Goal: Navigation & Orientation: Find specific page/section

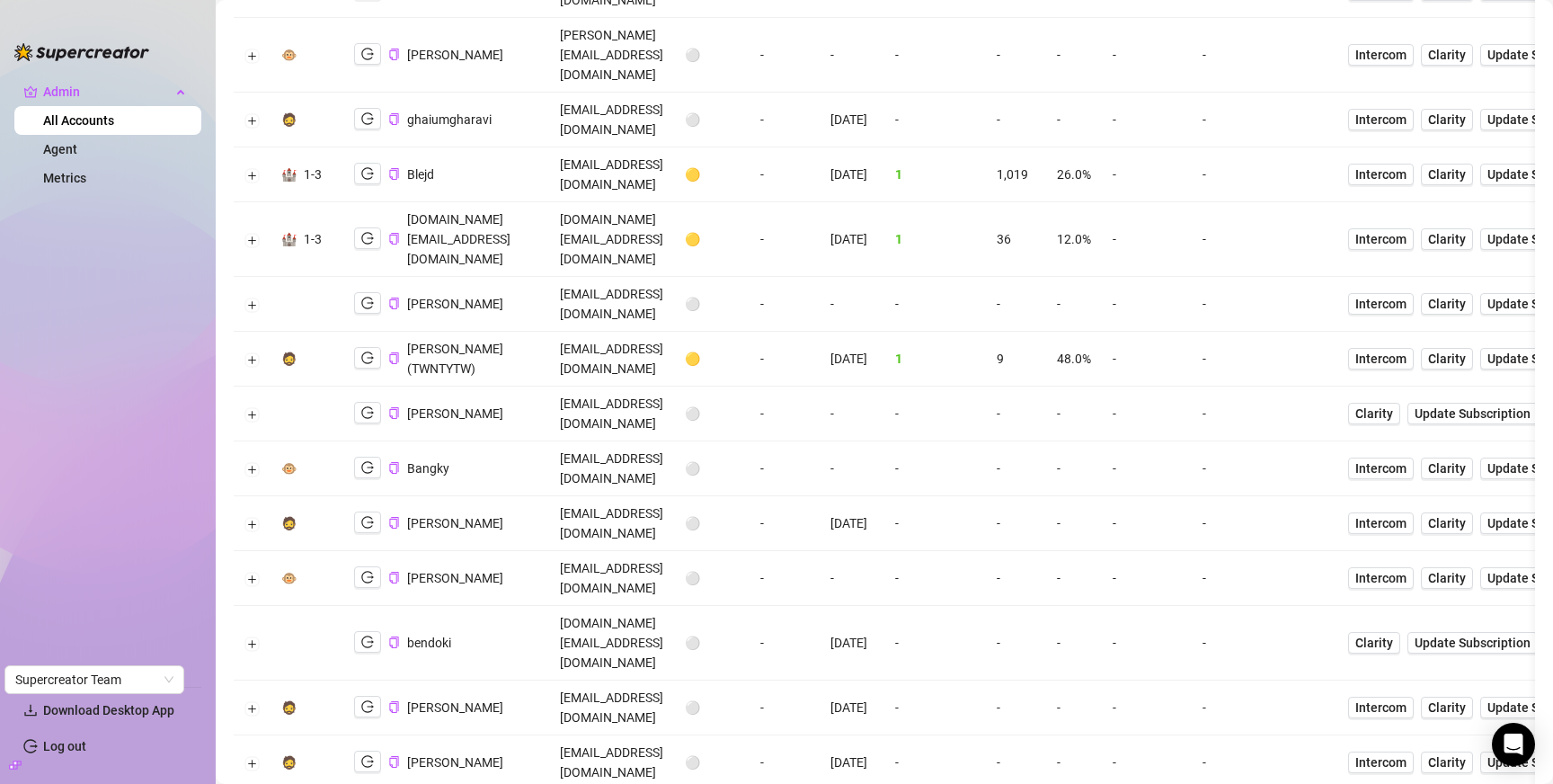
scroll to position [999, 0]
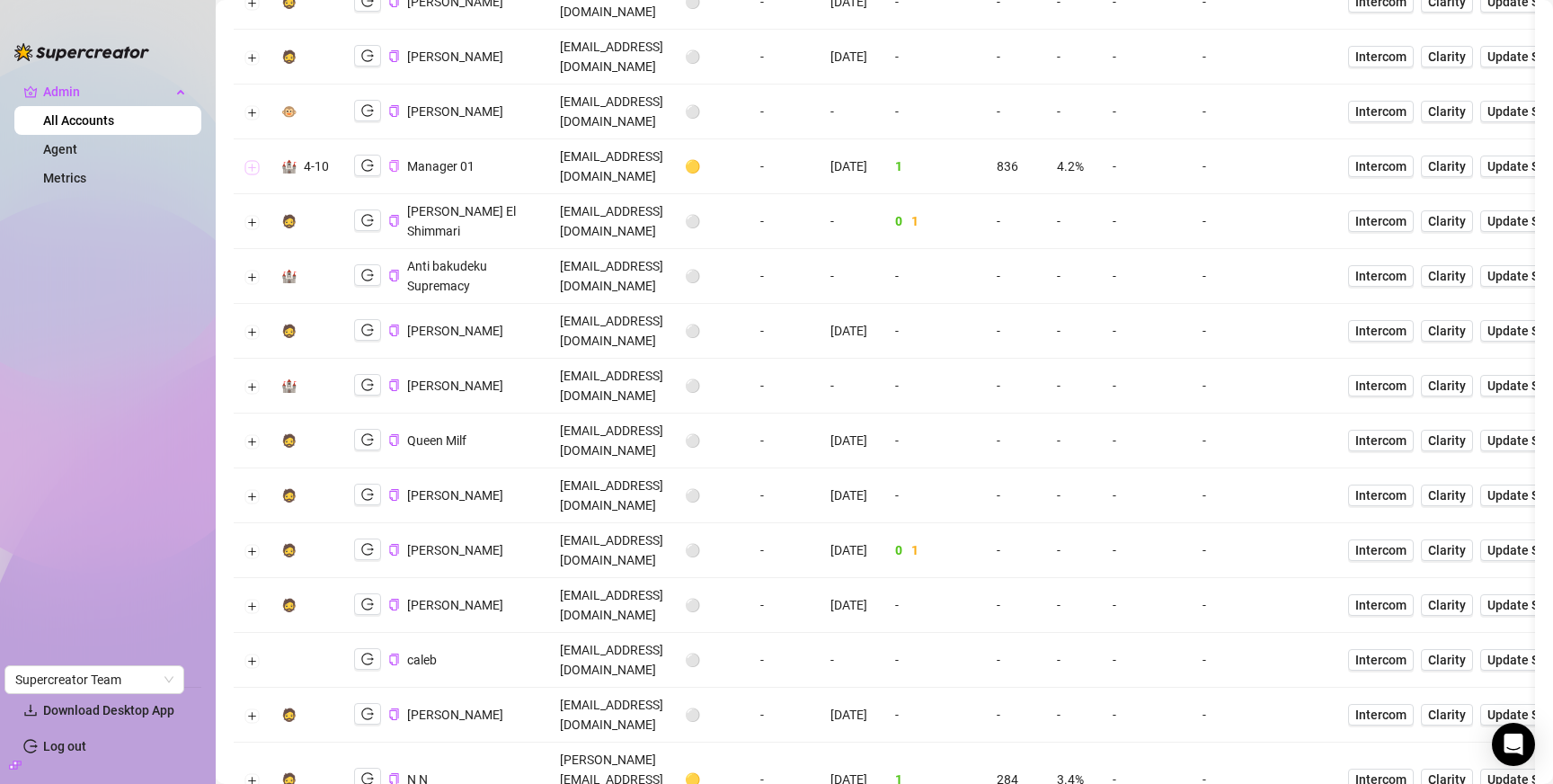
scroll to position [1713, 0]
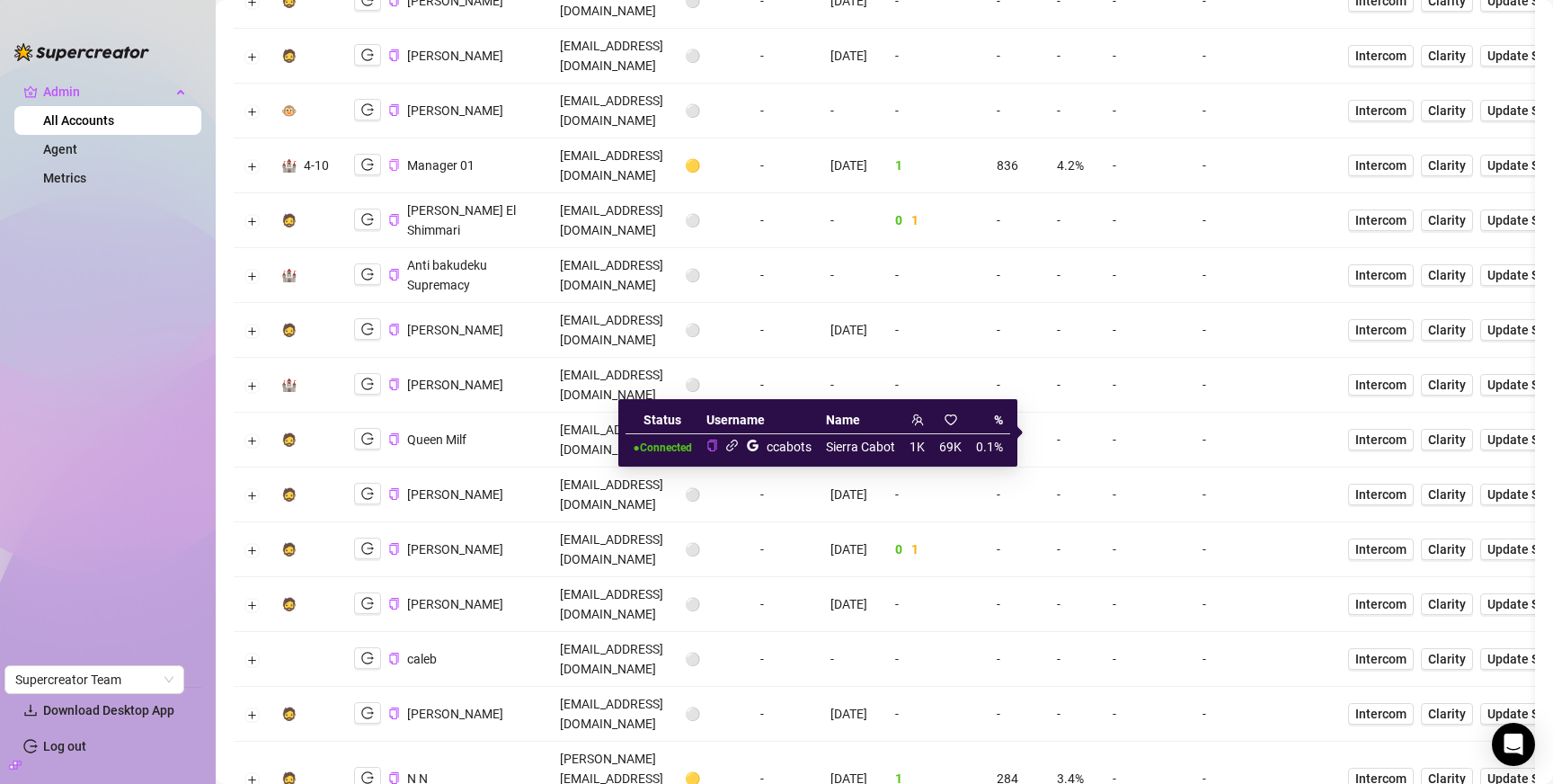
click at [730, 445] on icon "link" at bounding box center [732, 445] width 11 height 11
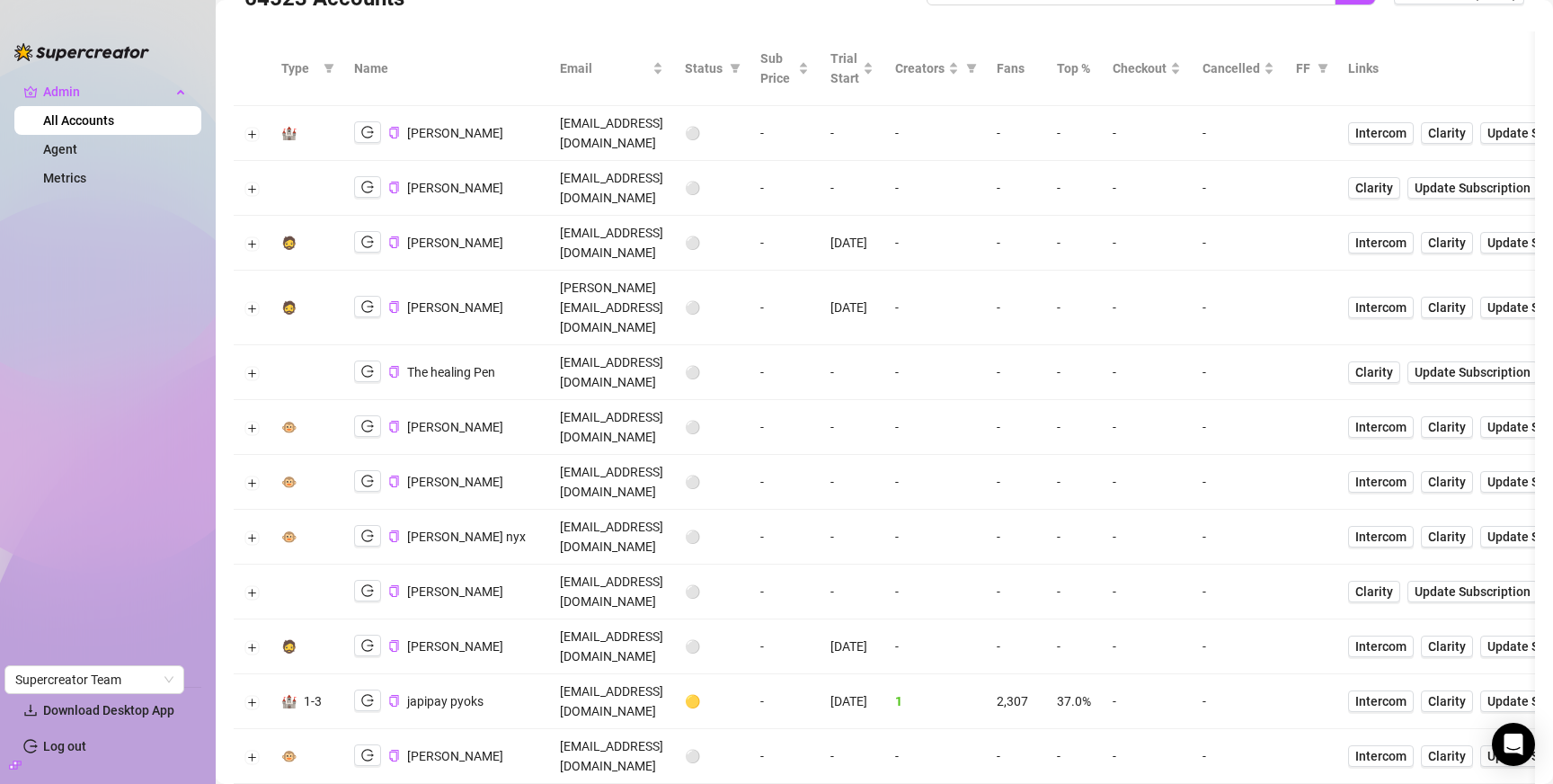
scroll to position [0, 0]
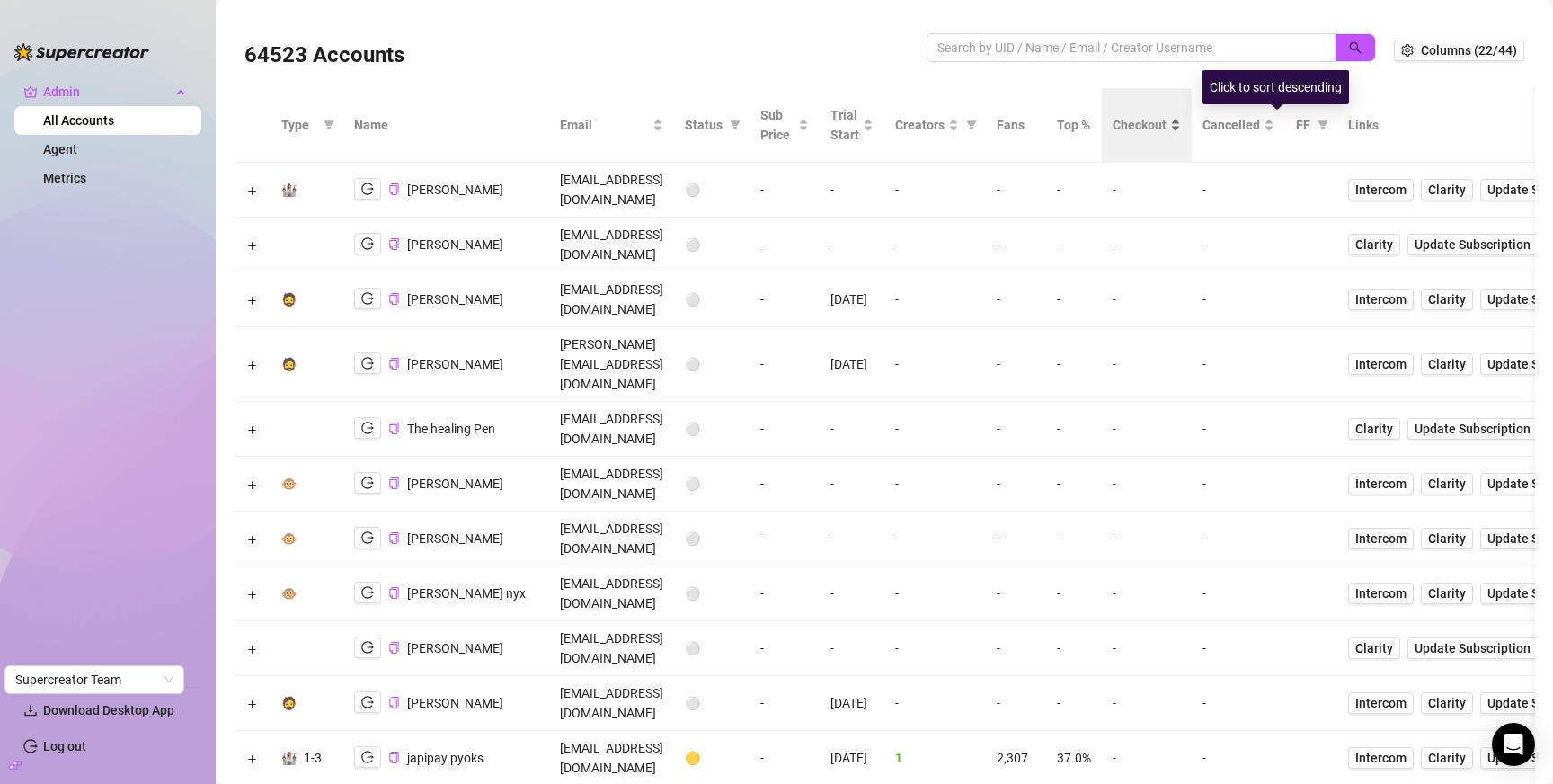
click at [1167, 123] on span "Checkout" at bounding box center [1139, 125] width 54 height 20
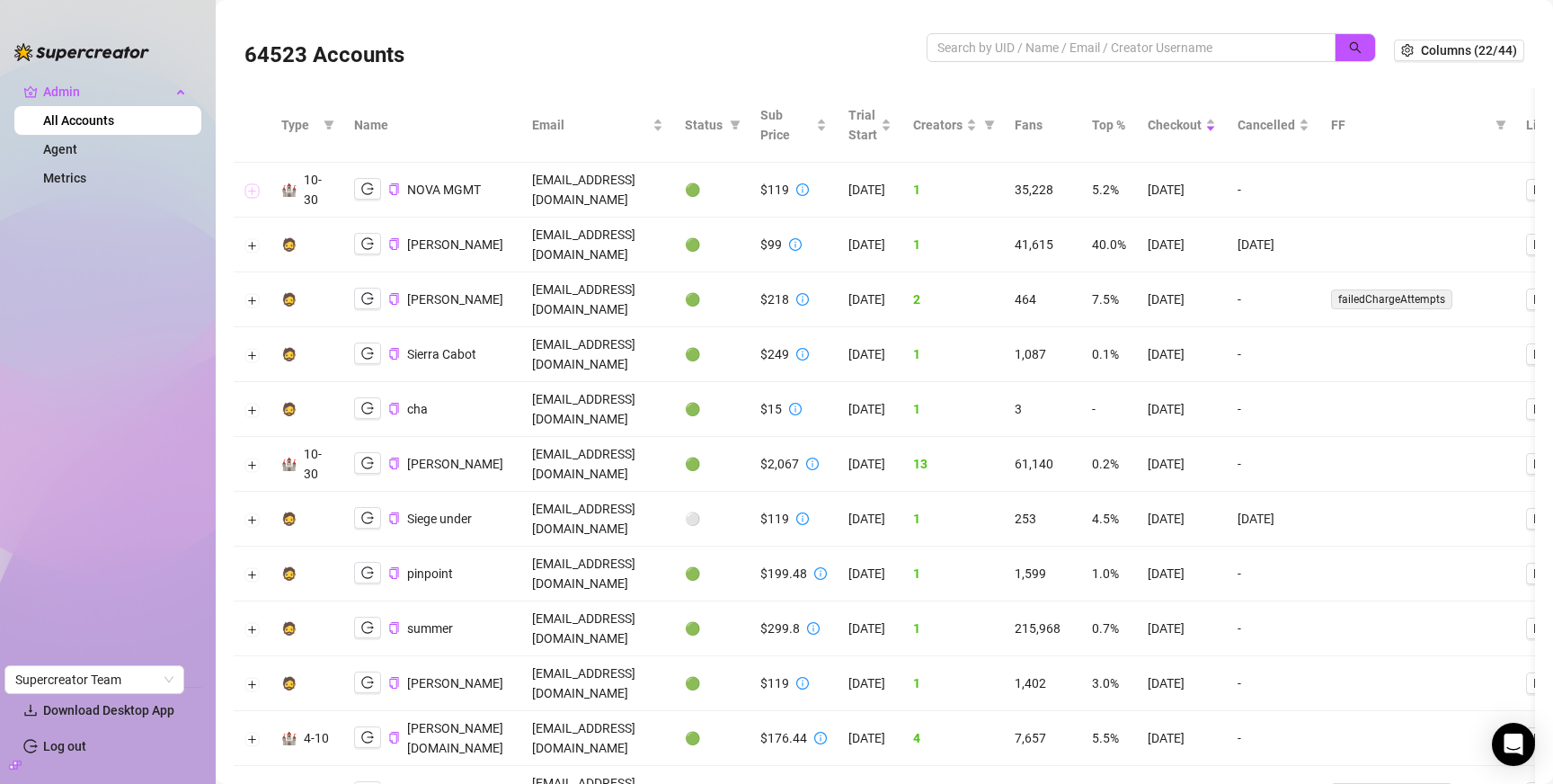
click at [251, 185] on button "Expand row" at bounding box center [252, 190] width 14 height 14
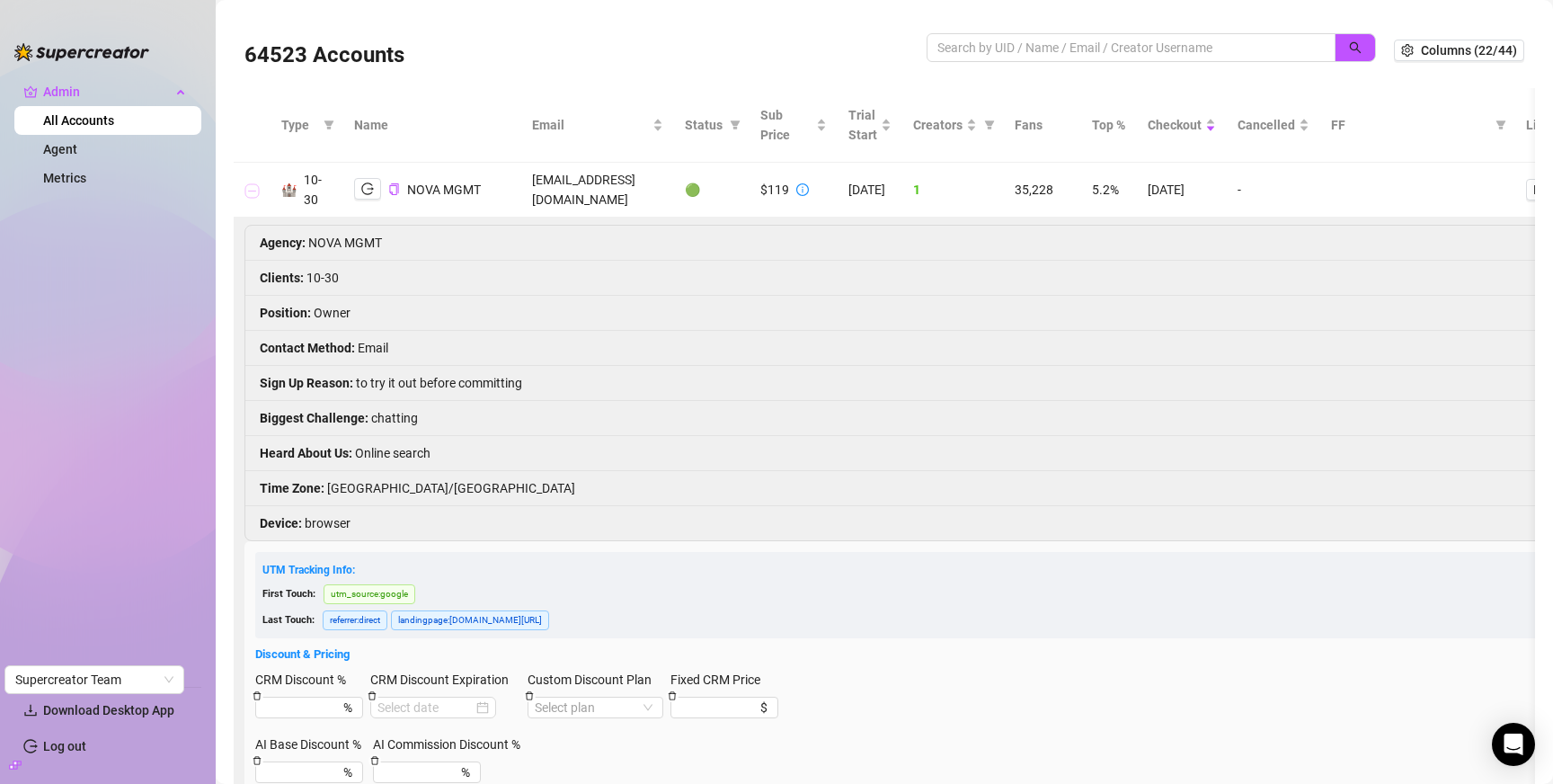
click at [251, 185] on button "Collapse row" at bounding box center [252, 190] width 14 height 14
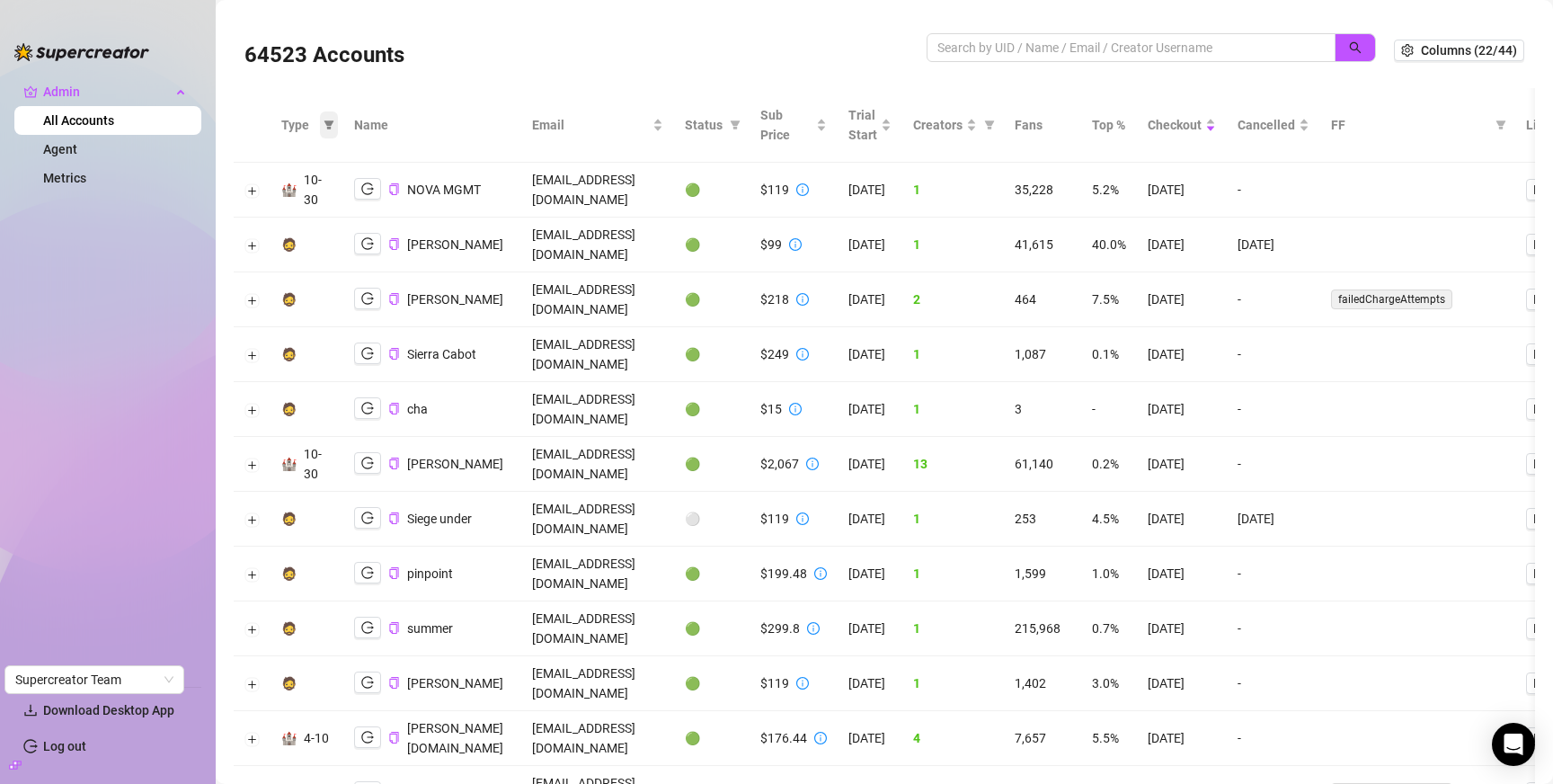
click at [325, 125] on icon "filter" at bounding box center [329, 125] width 9 height 9
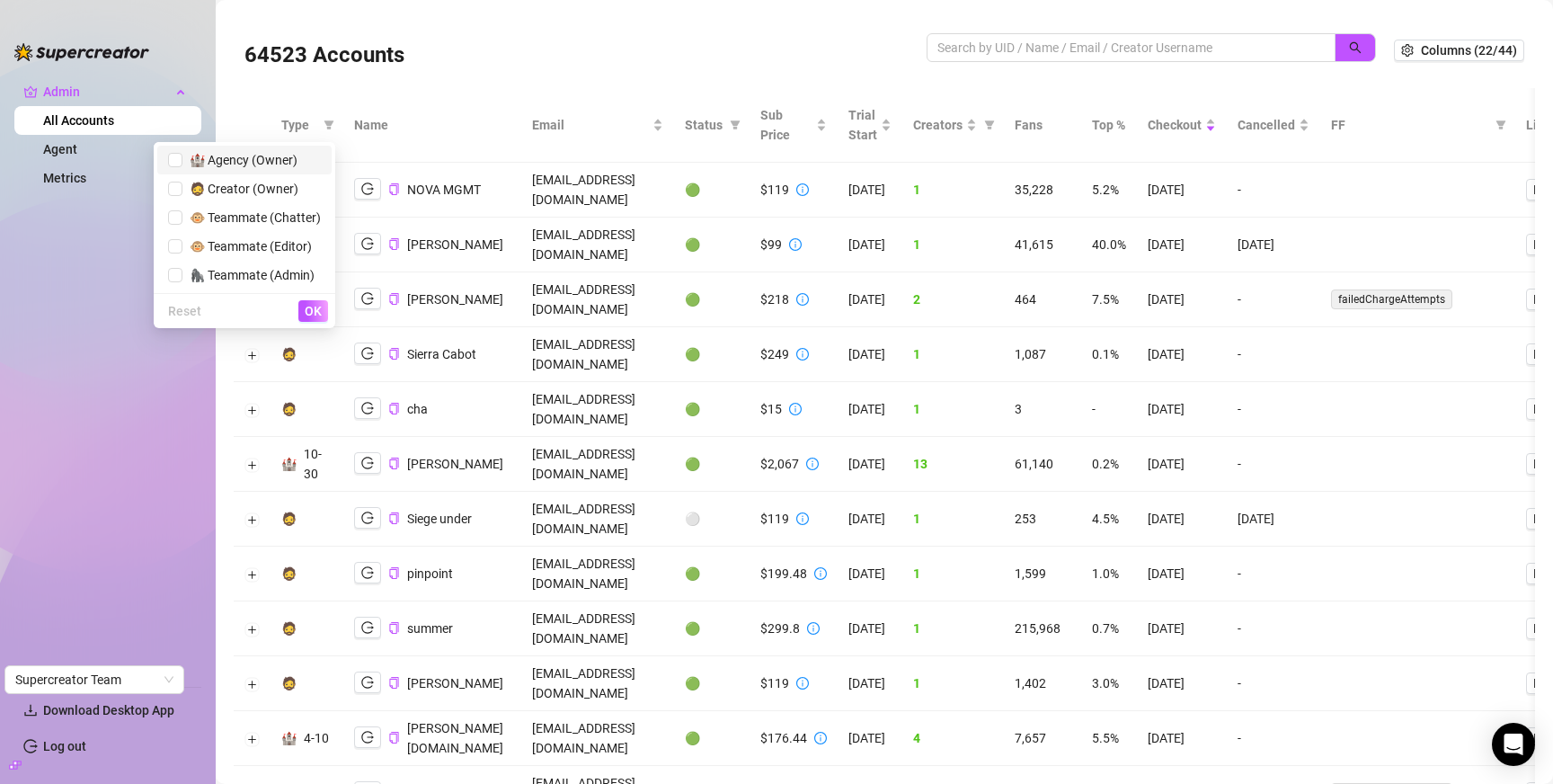
click at [304, 166] on span "🏰 Agency (Owner)" at bounding box center [245, 160] width 153 height 20
checkbox input "true"
click at [317, 311] on span "OK" at bounding box center [313, 310] width 17 height 14
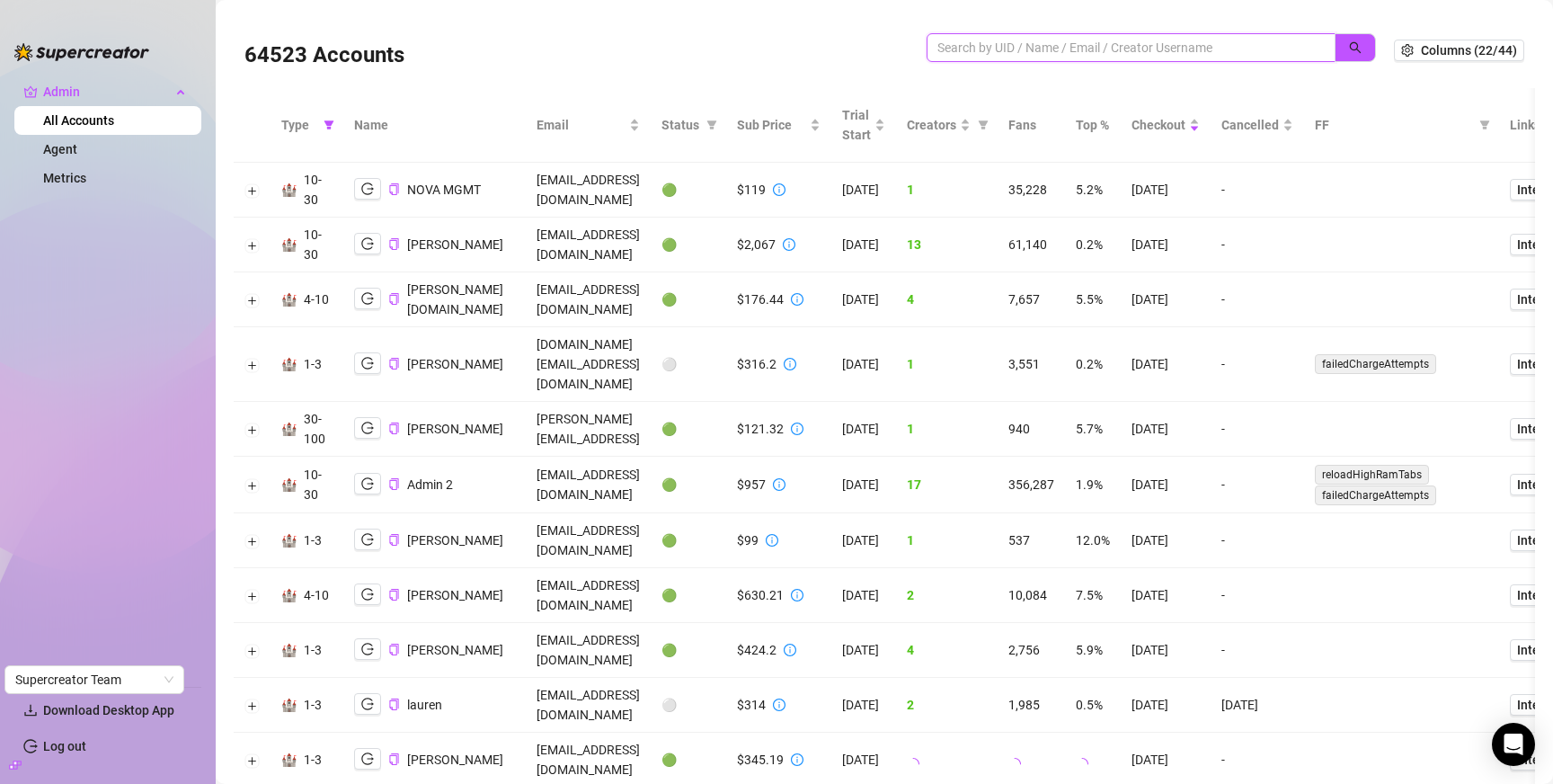
click at [989, 48] on input "search" at bounding box center [1124, 47] width 373 height 20
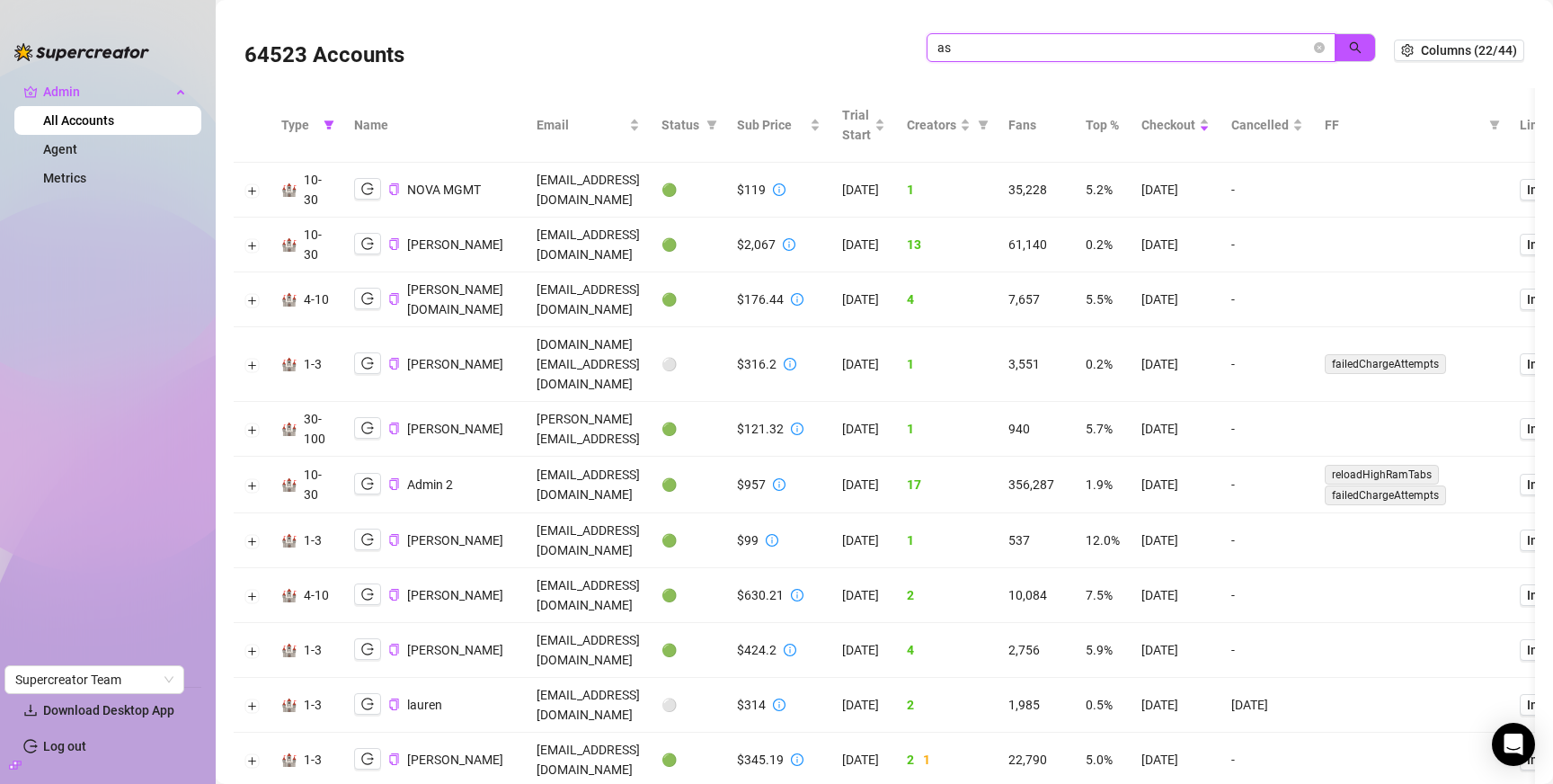
type input "as"
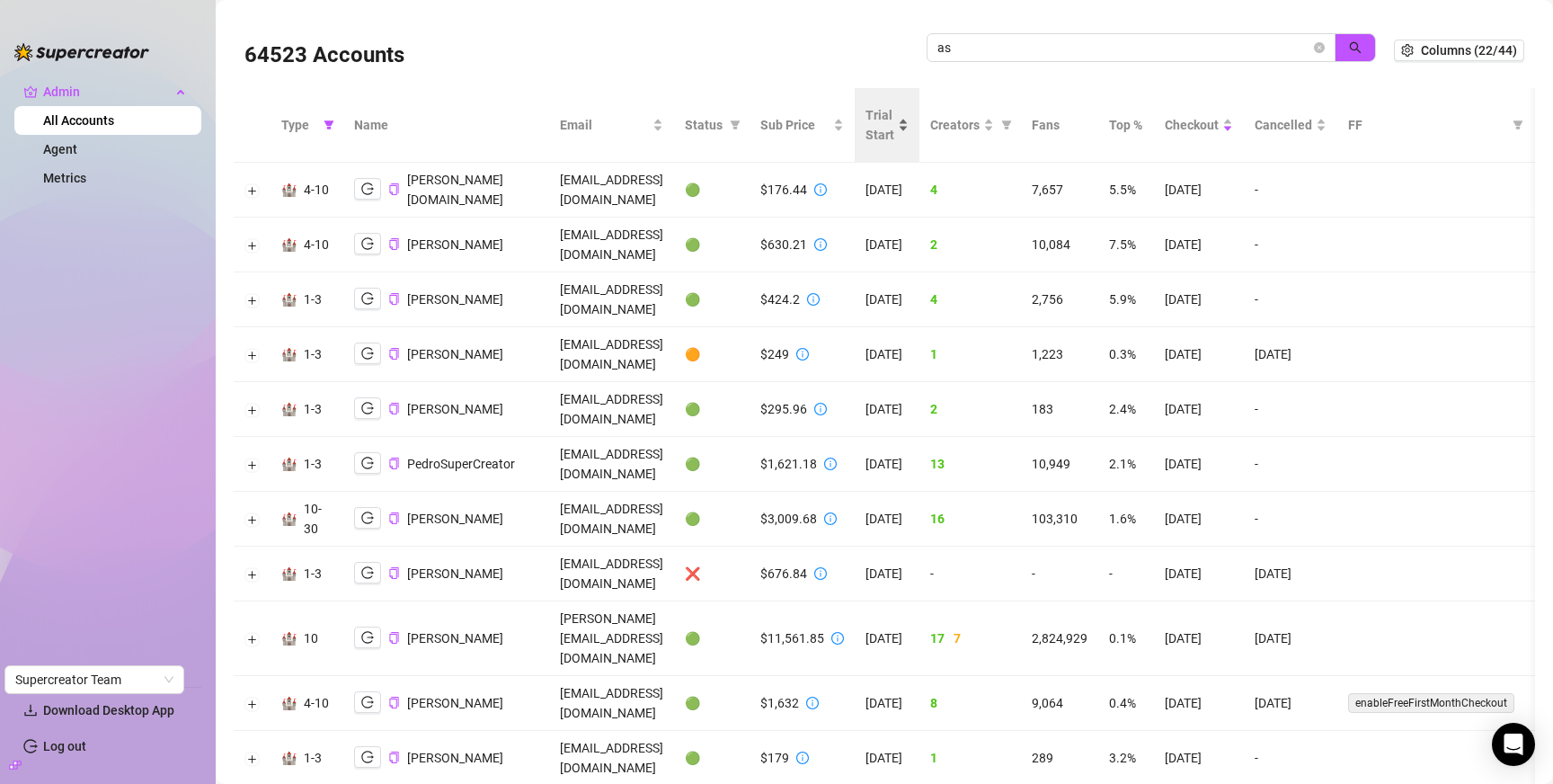
click at [895, 118] on span "Trial Start" at bounding box center [880, 125] width 28 height 40
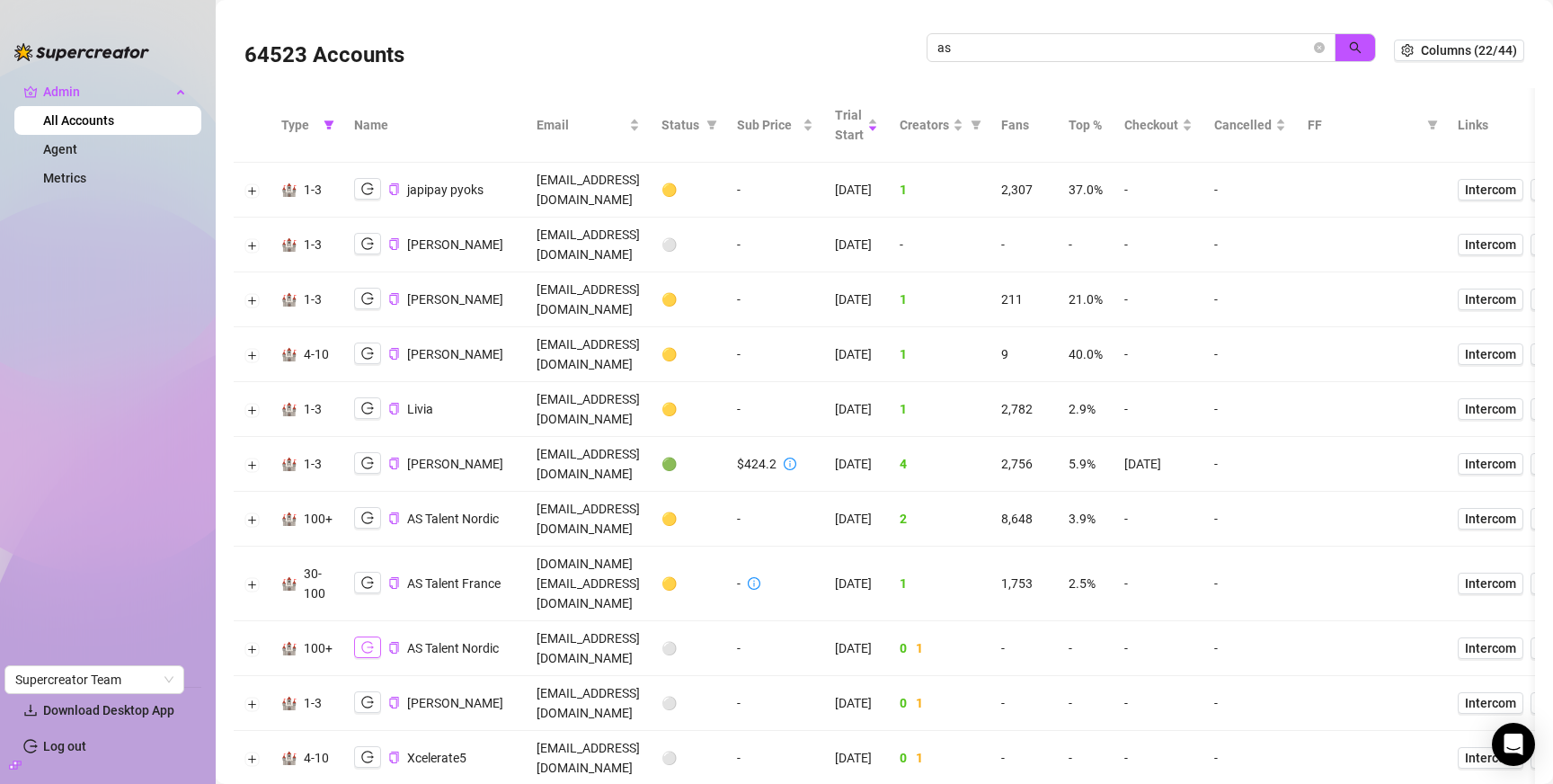
click at [372, 636] on button "button" at bounding box center [367, 647] width 27 height 22
click at [363, 576] on icon "logout" at bounding box center [367, 582] width 12 height 12
click at [358, 507] on button "button" at bounding box center [367, 517] width 27 height 22
click at [1014, 46] on input "as" at bounding box center [1124, 47] width 373 height 20
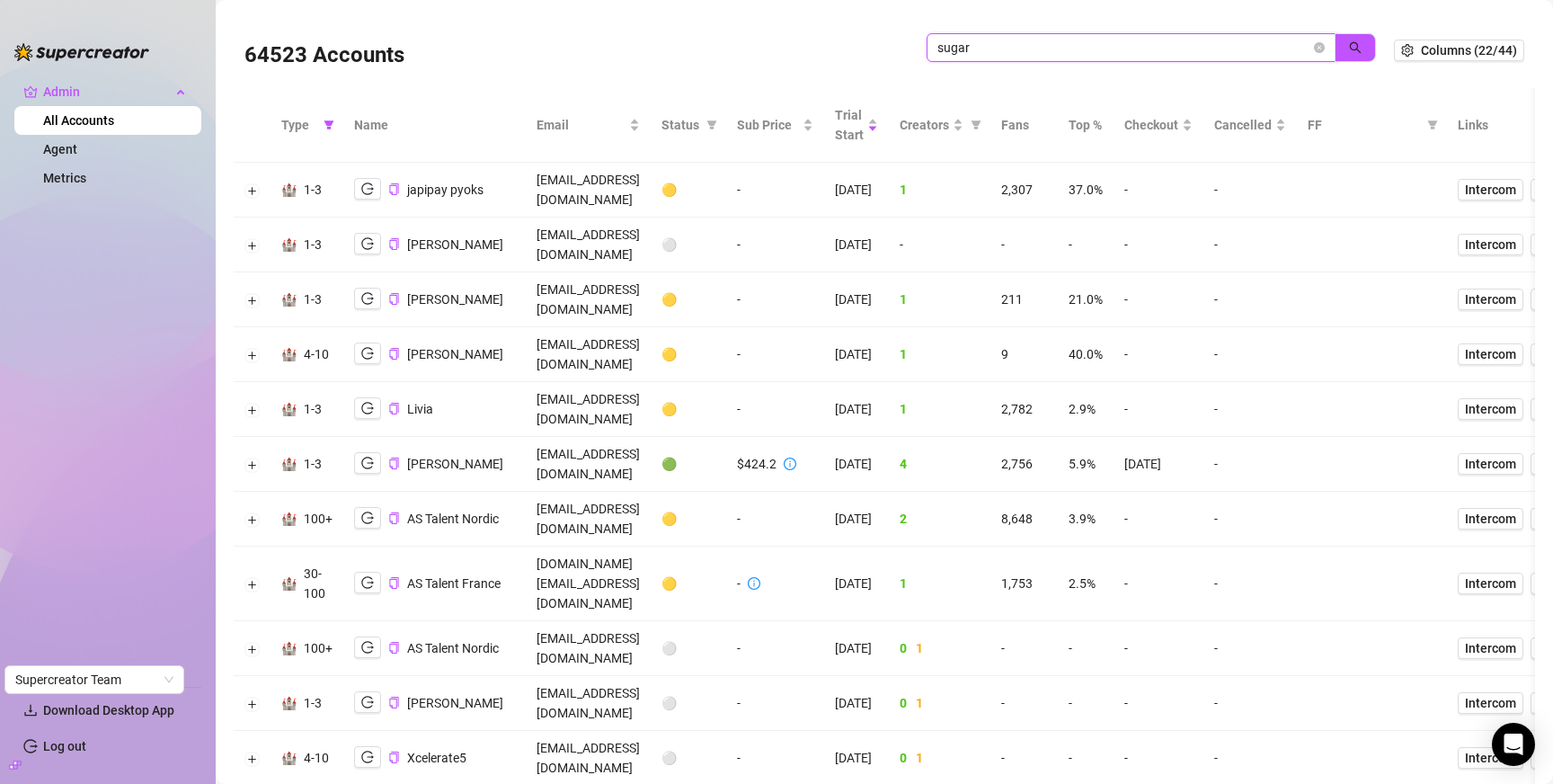
type input "sugar"
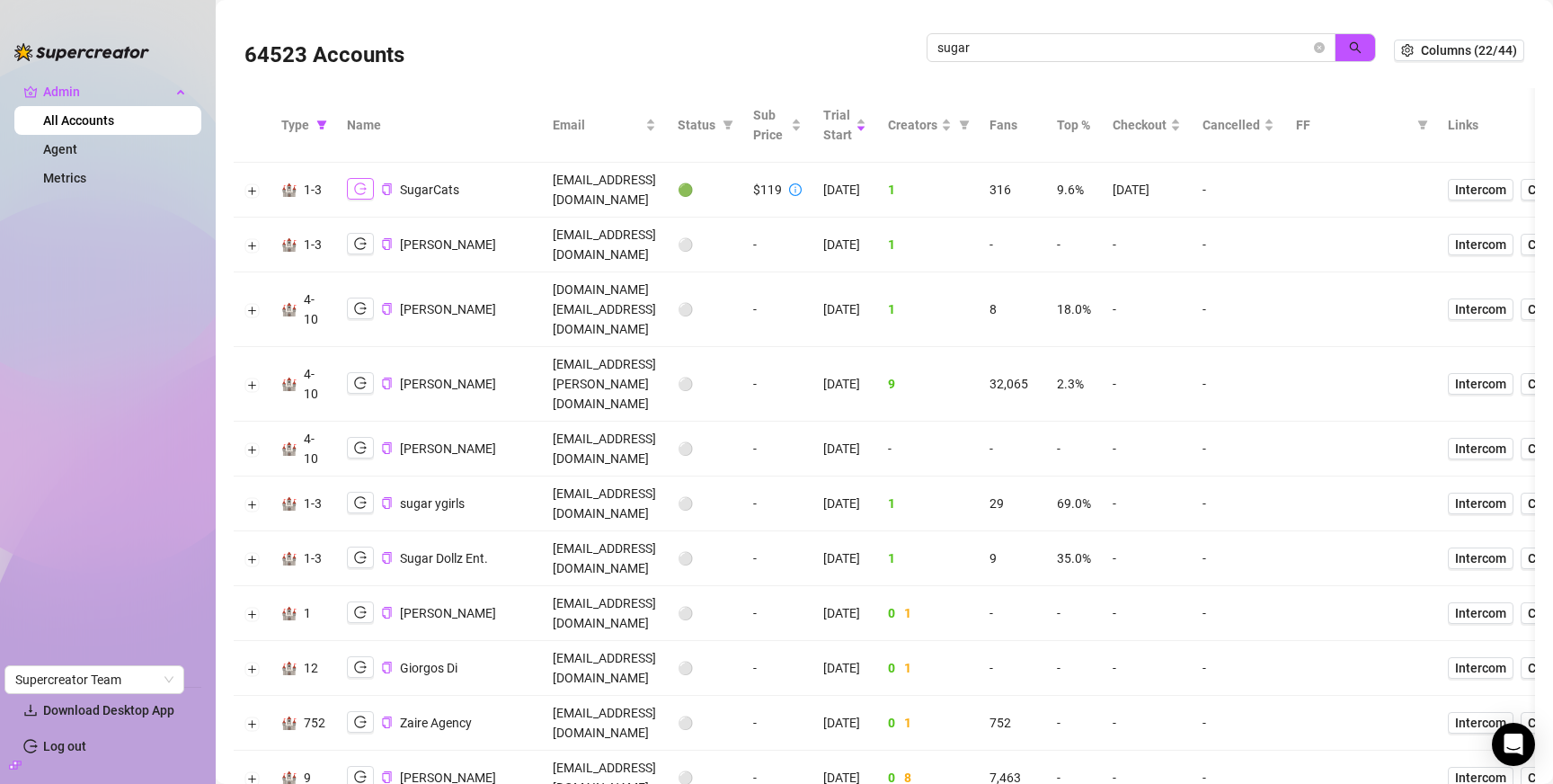
click at [364, 183] on icon "logout" at bounding box center [359, 188] width 12 height 12
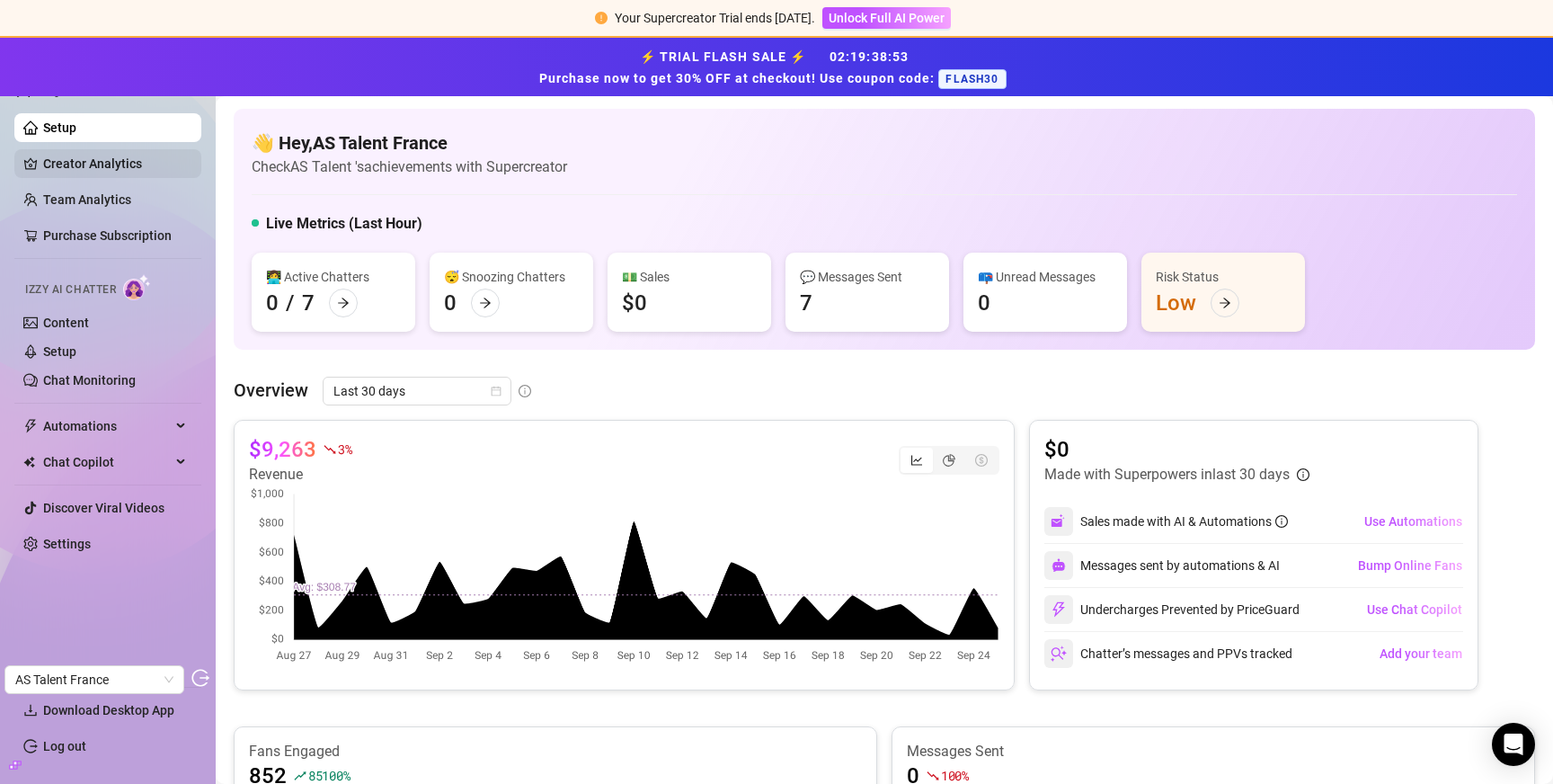
click at [108, 160] on link "Creator Analytics" at bounding box center [115, 164] width 144 height 28
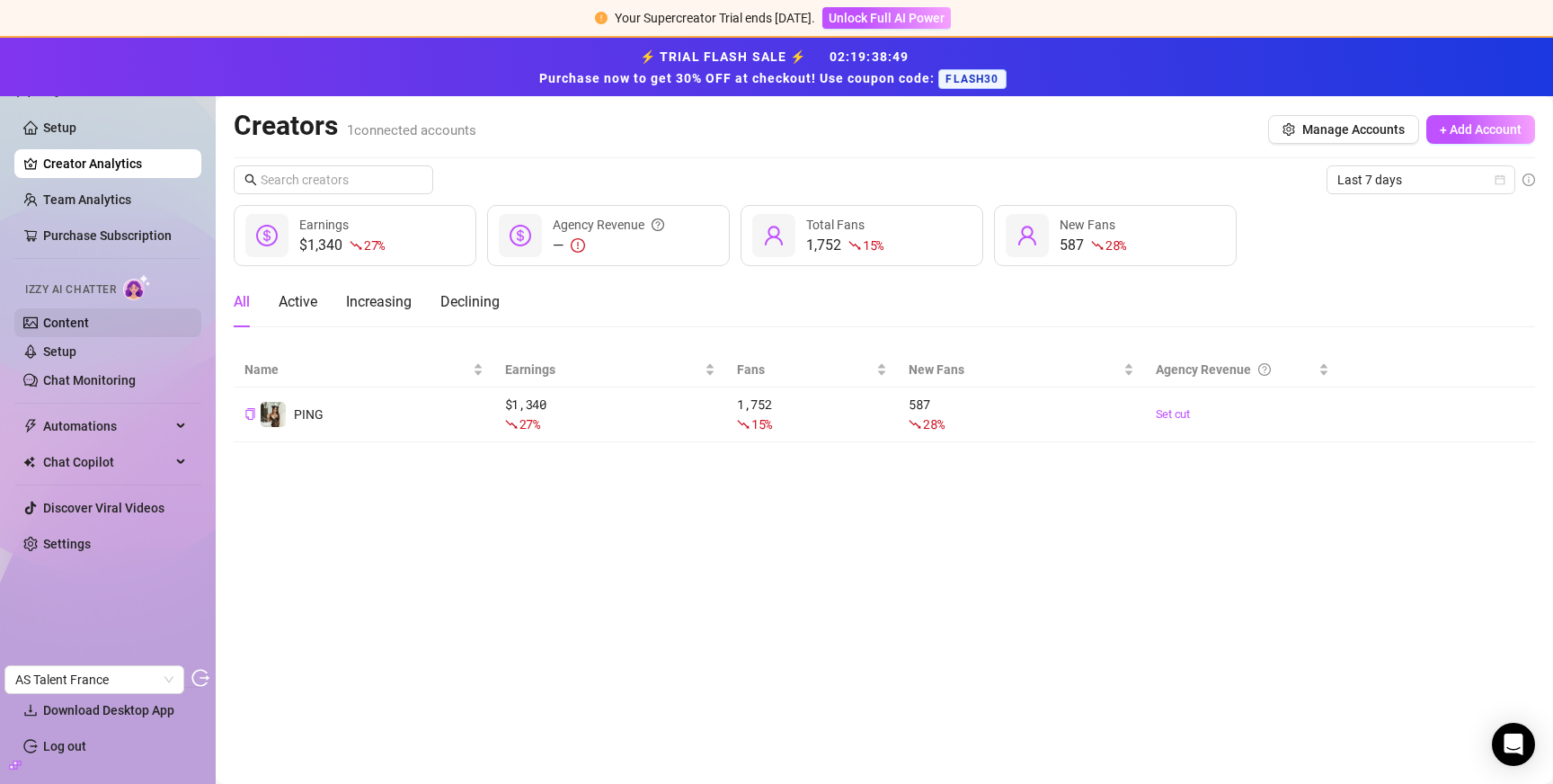
click at [89, 316] on link "Content" at bounding box center [66, 322] width 45 height 14
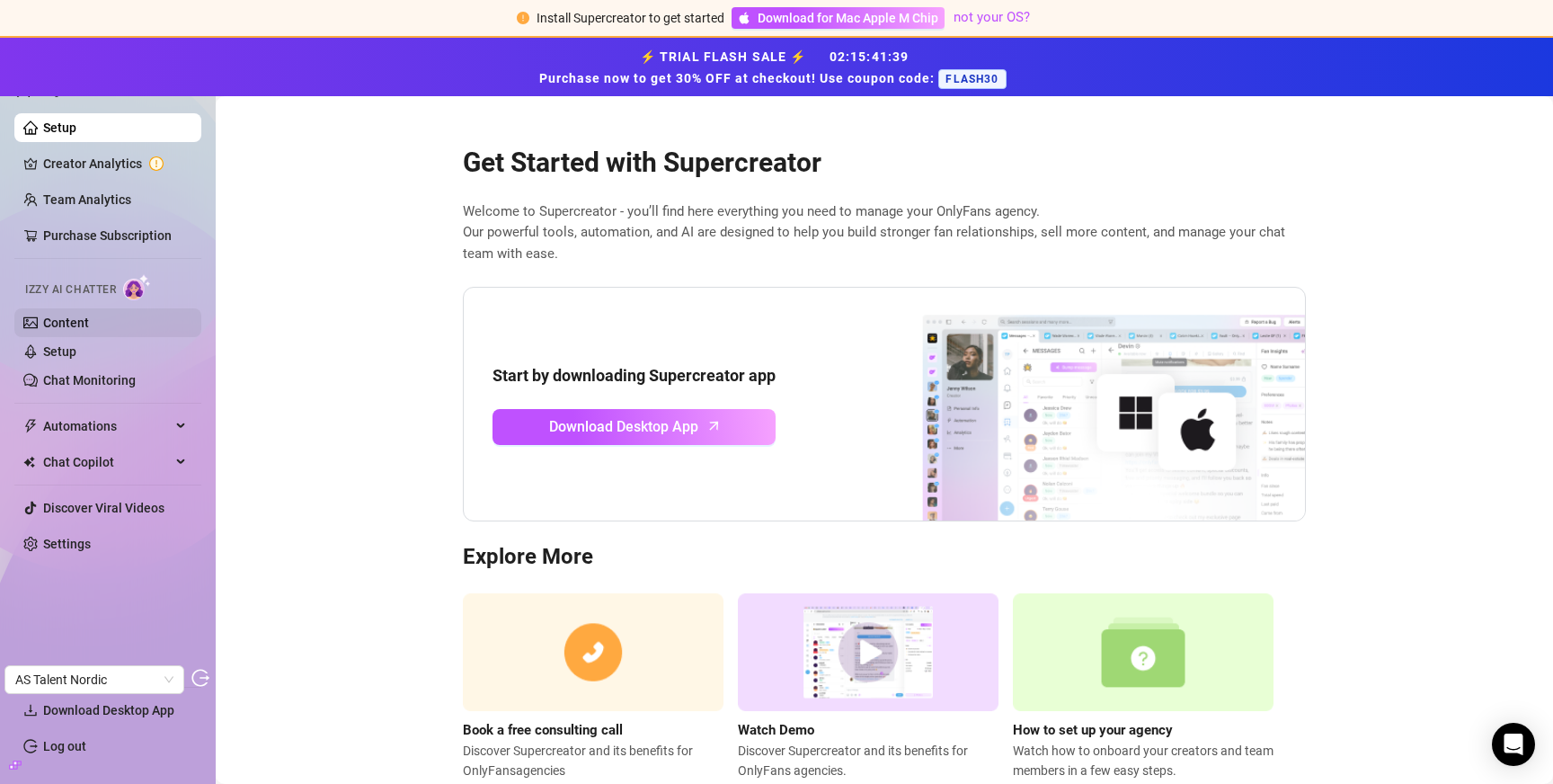
click at [50, 316] on link "Content" at bounding box center [66, 322] width 45 height 14
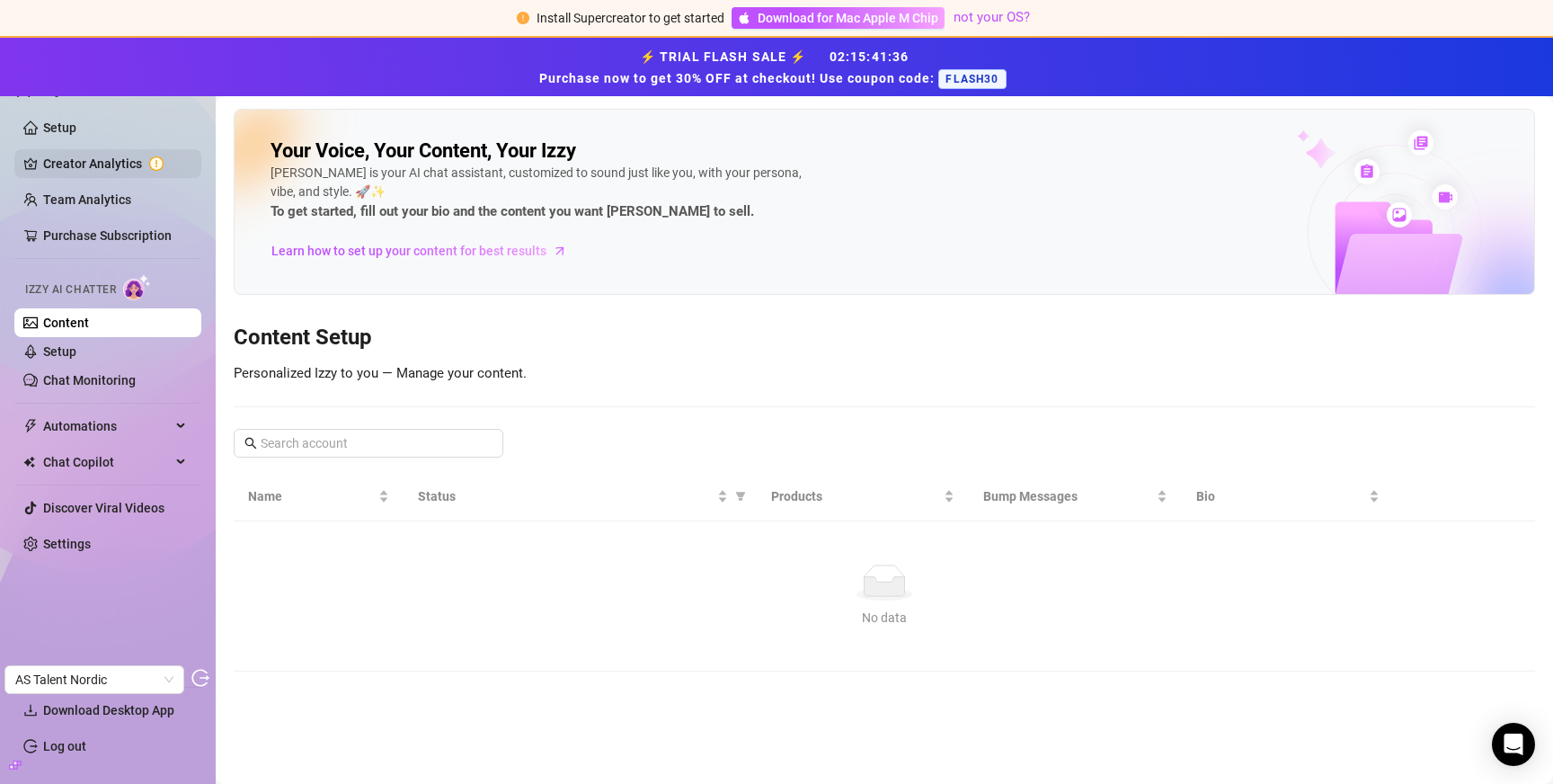
click at [80, 158] on link "Creator Analytics" at bounding box center [115, 164] width 144 height 28
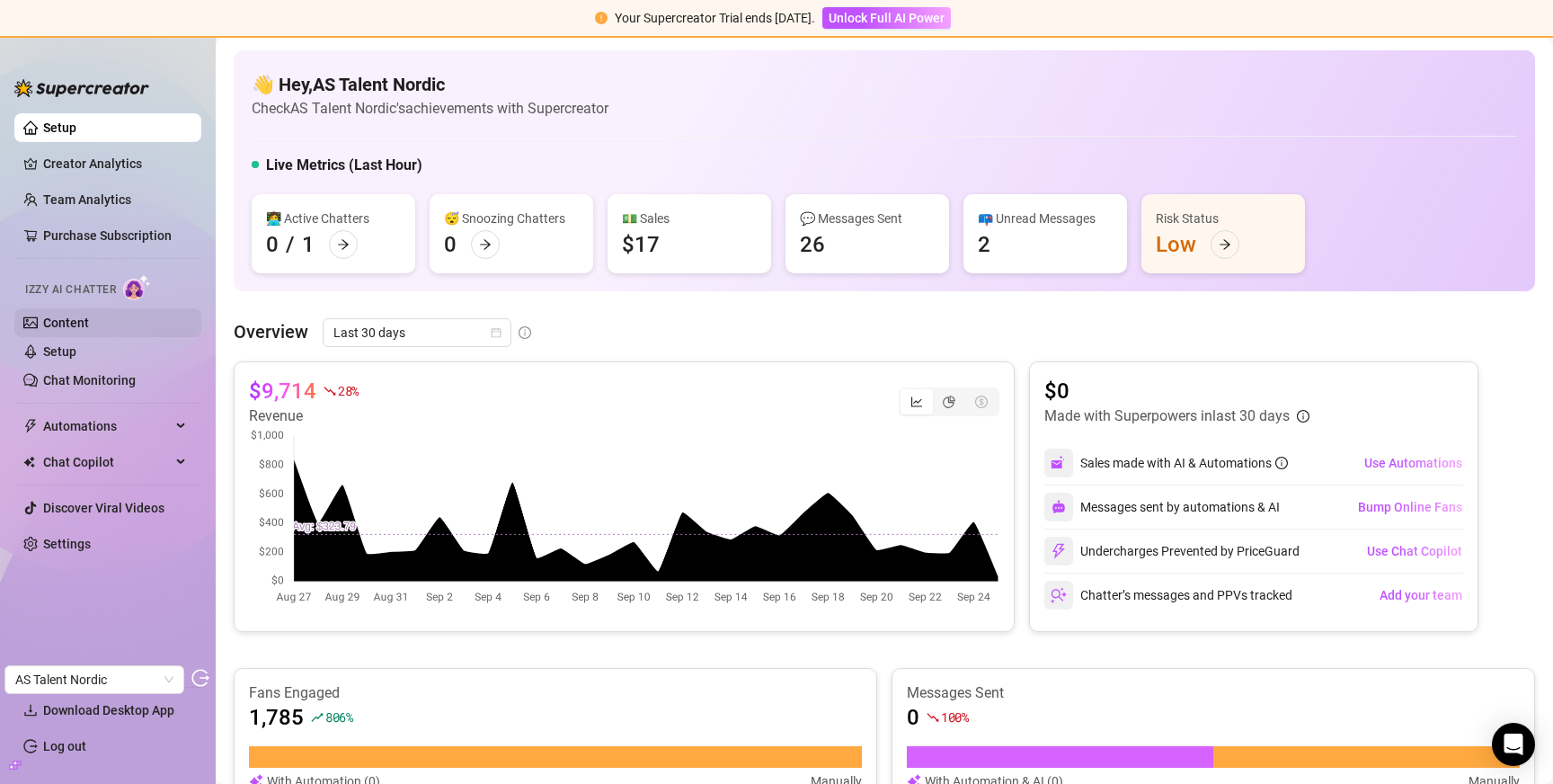
click at [76, 316] on link "Content" at bounding box center [66, 322] width 45 height 14
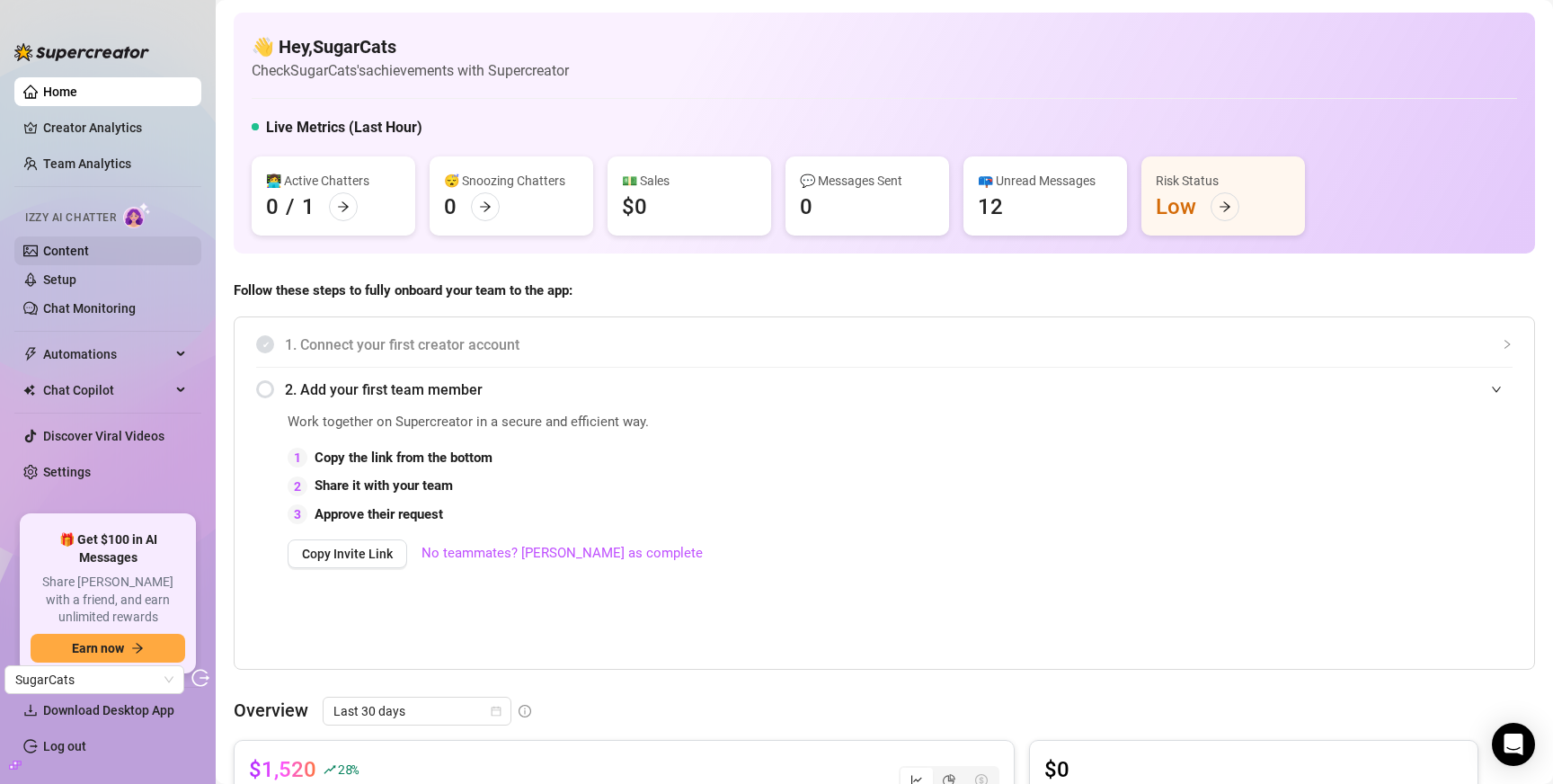
click at [89, 249] on link "Content" at bounding box center [66, 251] width 45 height 14
